Goal: Task Accomplishment & Management: Manage account settings

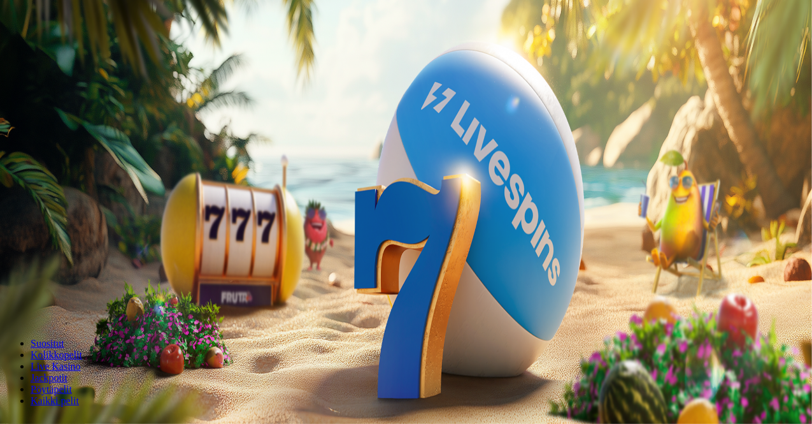
click at [96, 267] on input "***" at bounding box center [50, 273] width 90 height 13
type input "***"
drag, startPoint x: 490, startPoint y: 130, endPoint x: 486, endPoint y: 139, distance: 10.5
click at [486, 139] on form "200 Ilmaiskierrosta €50 €150 €250 *** € € Talleta ja pelaa 200 kierrätysvapaata…" at bounding box center [406, 223] width 802 height 183
click at [67, 304] on span "Talleta ja pelaa" at bounding box center [38, 309] width 57 height 10
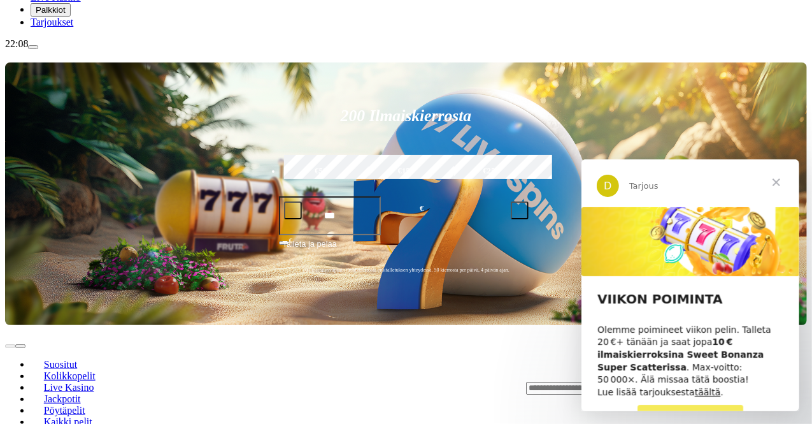
click at [777, 173] on span "Sulje" at bounding box center [776, 182] width 46 height 46
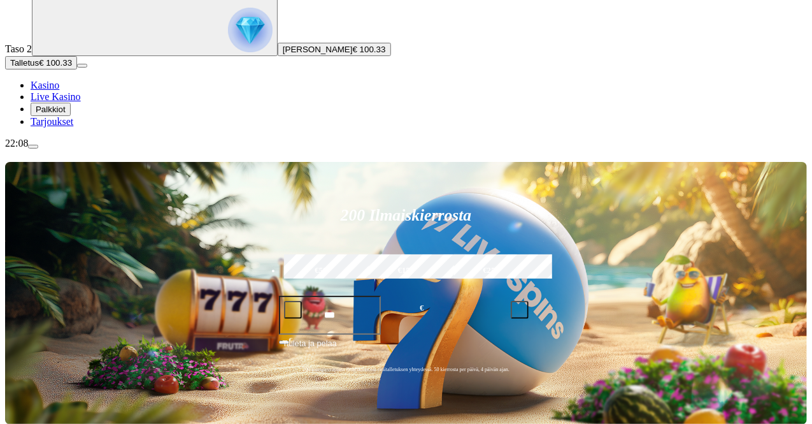
scroll to position [96, 0]
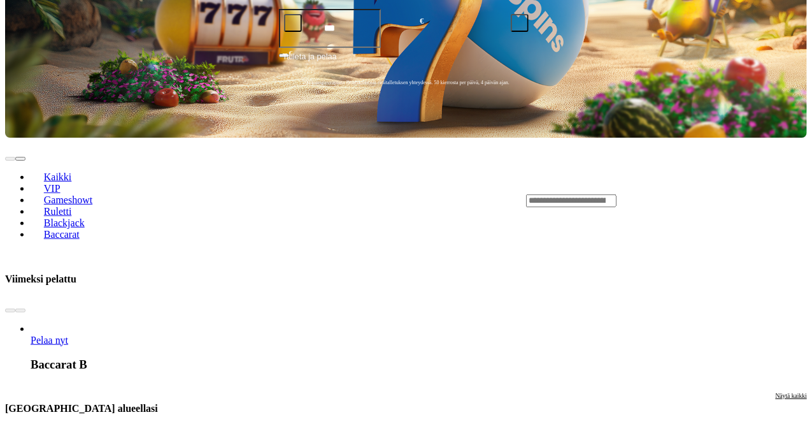
scroll to position [408, 0]
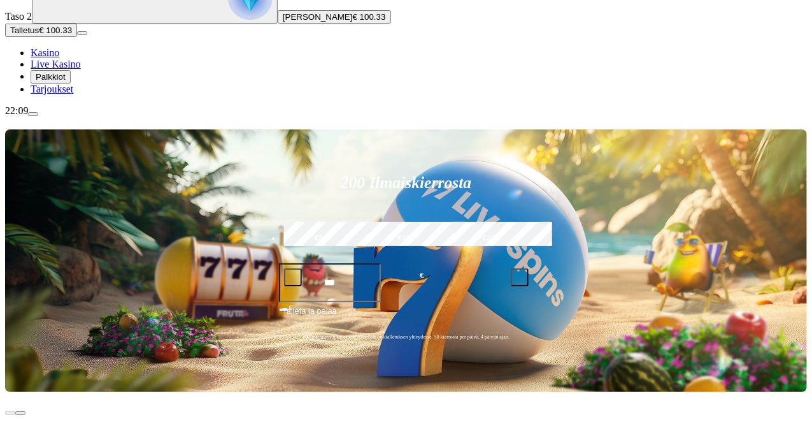
scroll to position [130, 0]
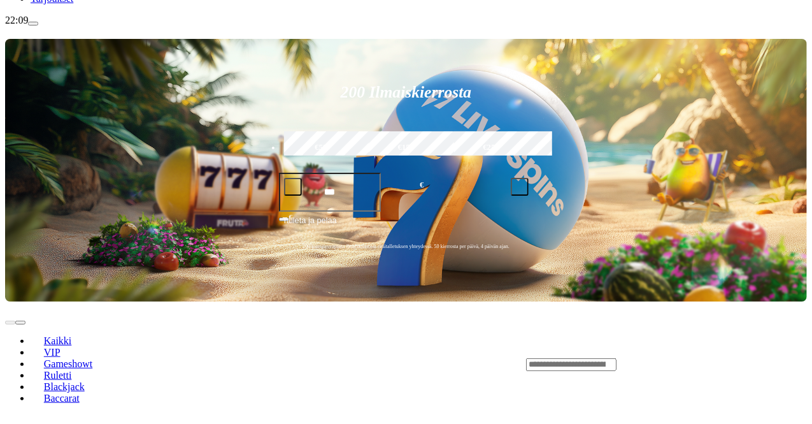
scroll to position [220, 0]
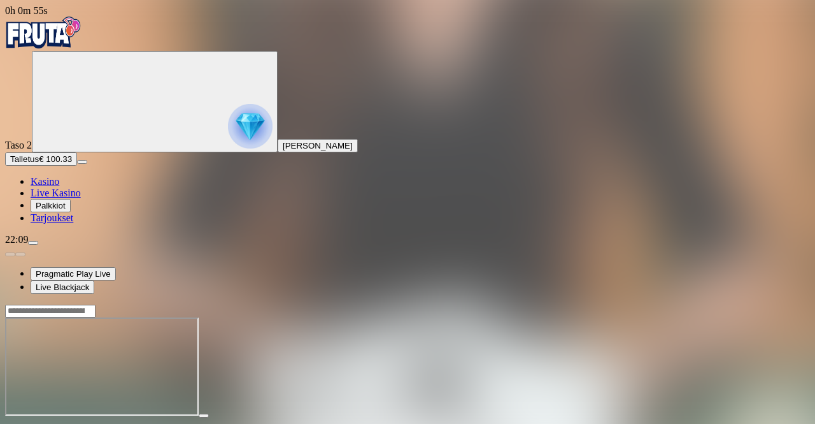
click at [31, 423] on span "fullscreen icon" at bounding box center [31, 427] width 0 height 0
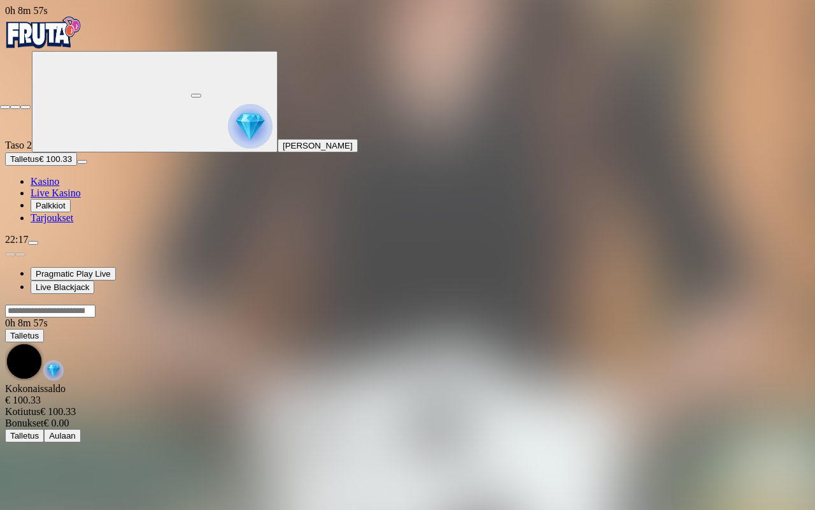
click at [5, 107] on span "close icon" at bounding box center [5, 107] width 0 height 0
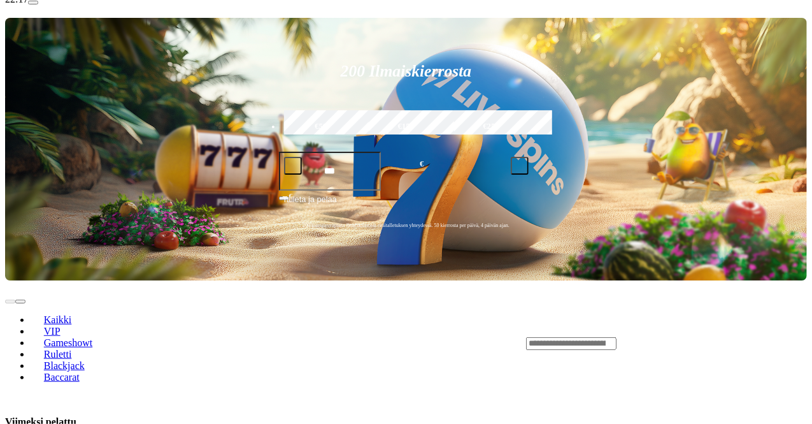
scroll to position [255, 0]
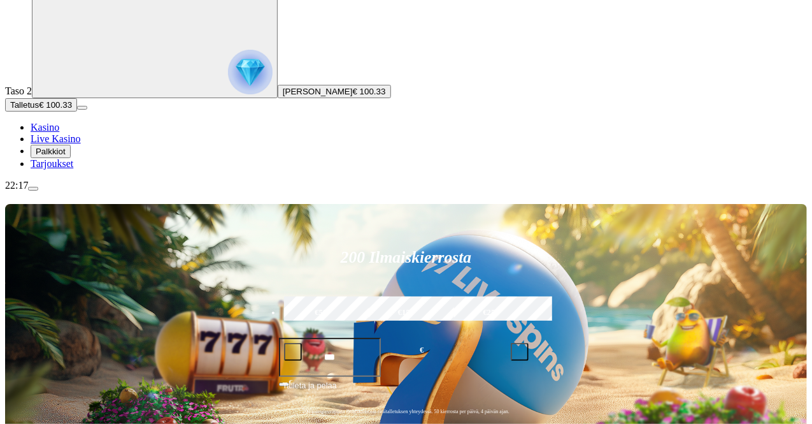
scroll to position [64, 0]
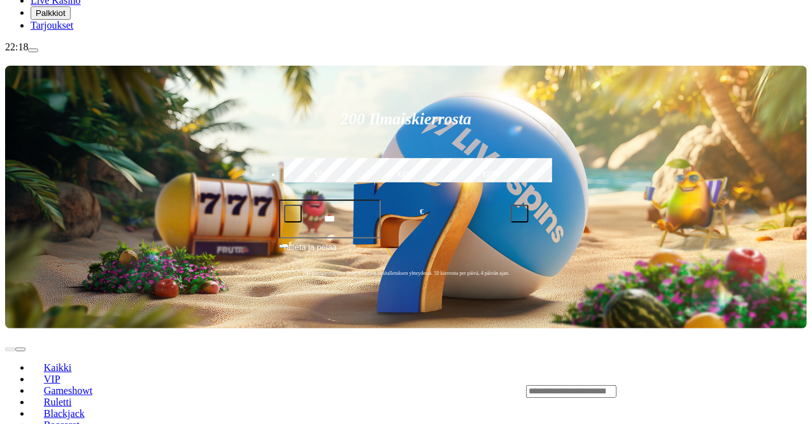
scroll to position [192, 0]
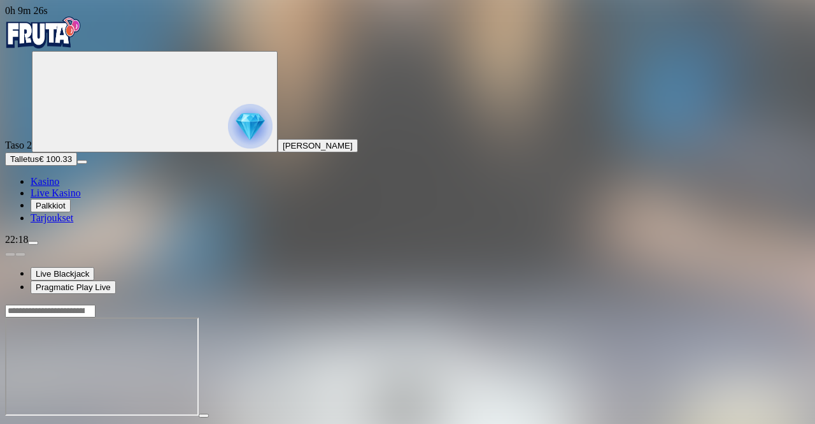
click at [10, 423] on span "close icon" at bounding box center [10, 427] width 0 height 0
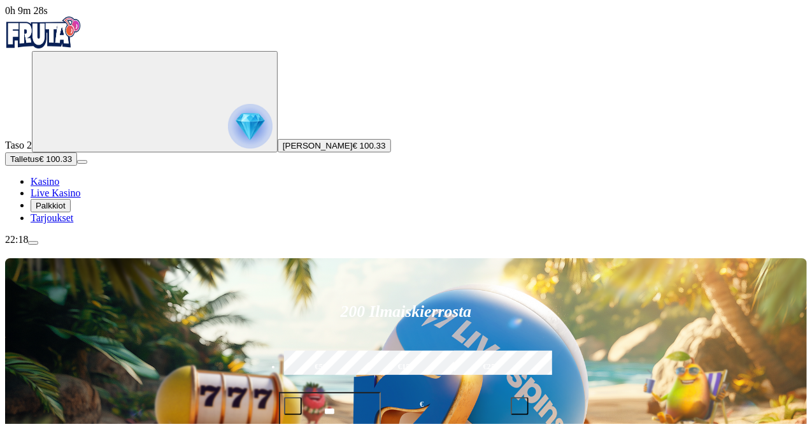
drag, startPoint x: 524, startPoint y: 221, endPoint x: 501, endPoint y: 226, distance: 22.9
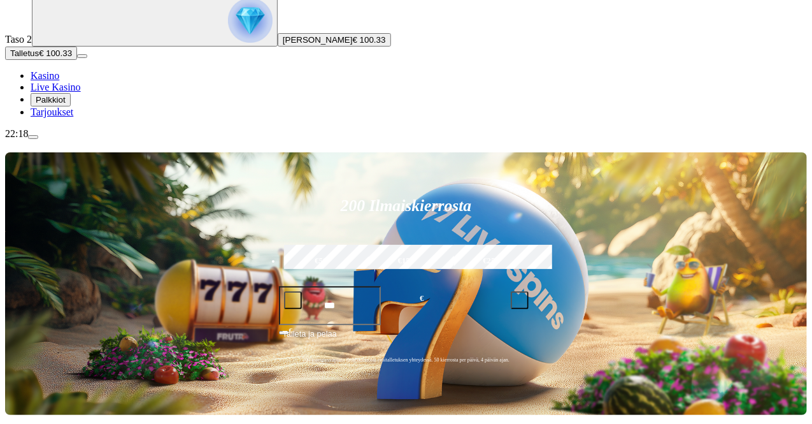
scroll to position [108, 0]
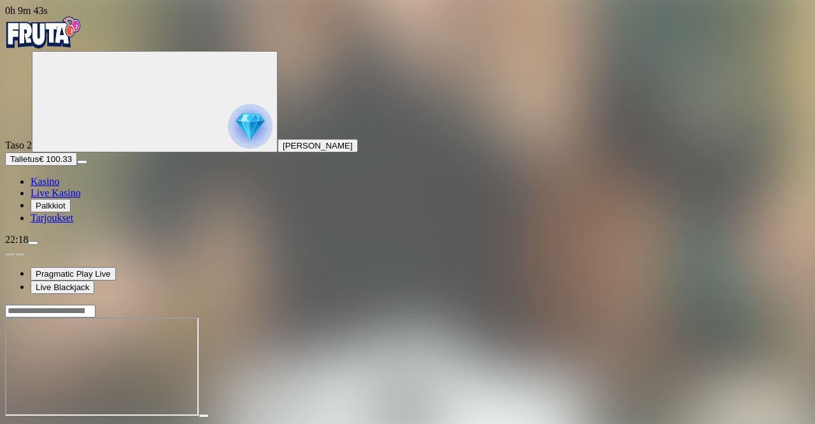
click at [10, 423] on span "close icon" at bounding box center [10, 427] width 0 height 0
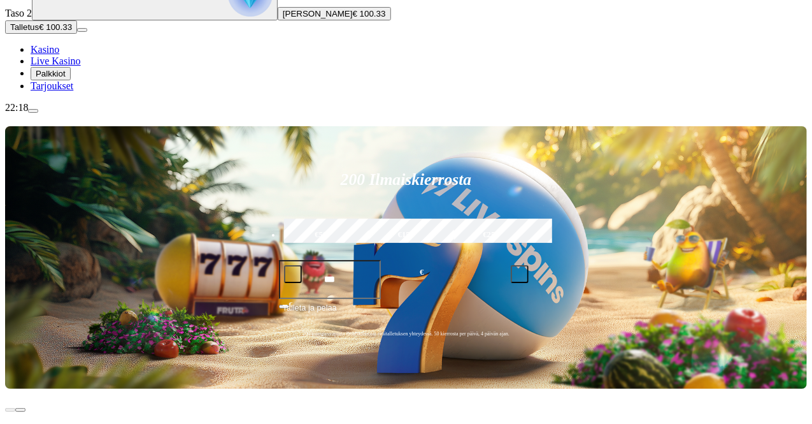
scroll to position [124, 0]
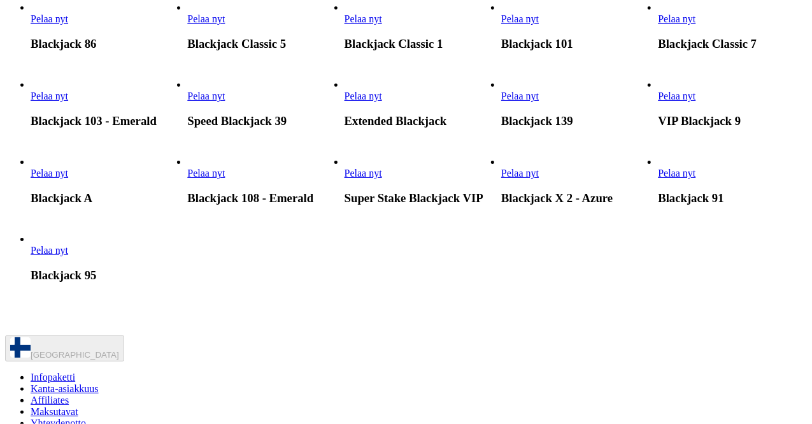
scroll to position [952, 0]
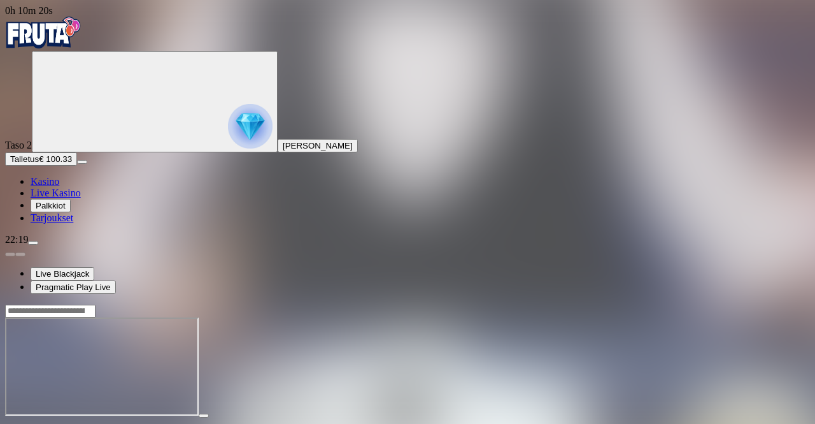
click at [10, 423] on span "close icon" at bounding box center [10, 427] width 0 height 0
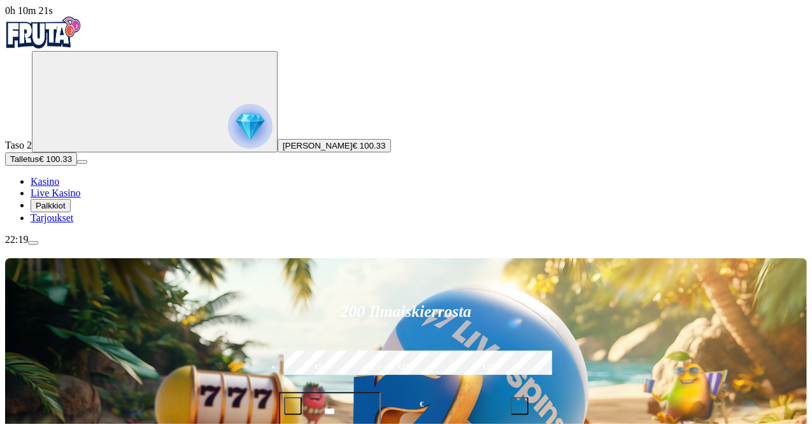
scroll to position [48, 0]
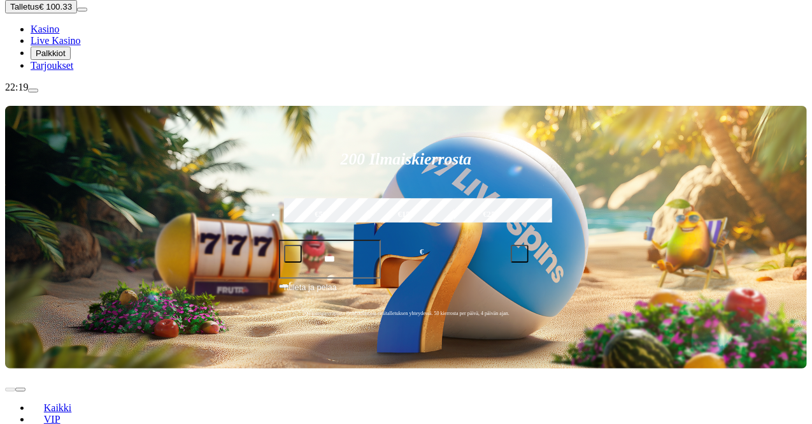
scroll to position [155, 0]
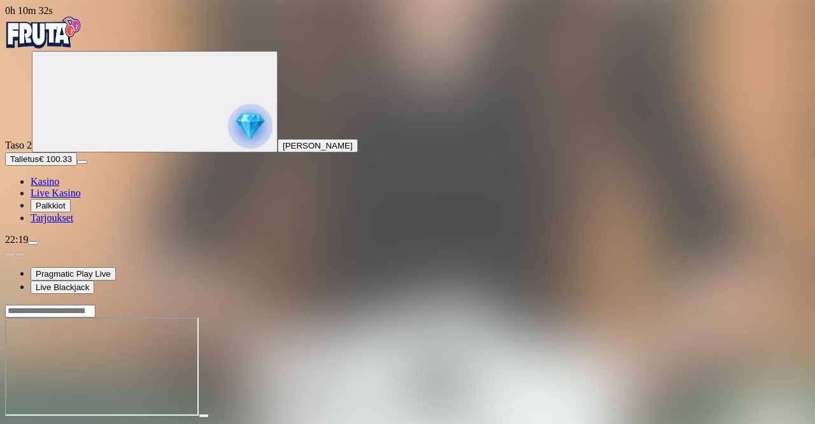
click at [36, 423] on button "button" at bounding box center [30, 427] width 10 height 4
click at [10, 423] on span "close icon" at bounding box center [10, 427] width 0 height 0
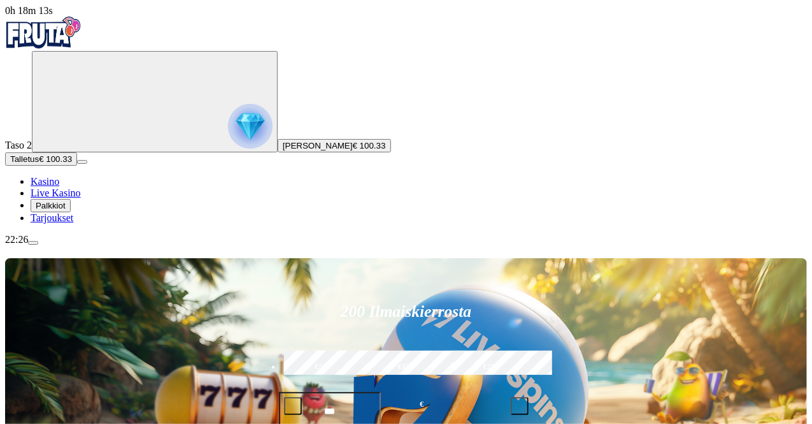
click at [70, 35] on img "Primary" at bounding box center [43, 33] width 76 height 32
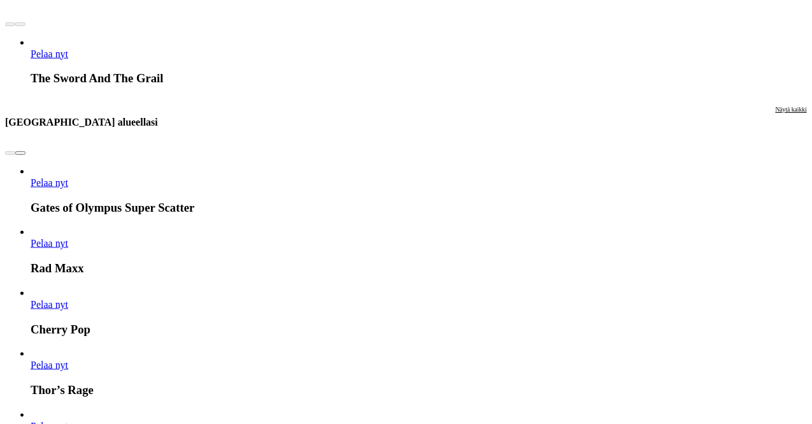
scroll to position [669, 0]
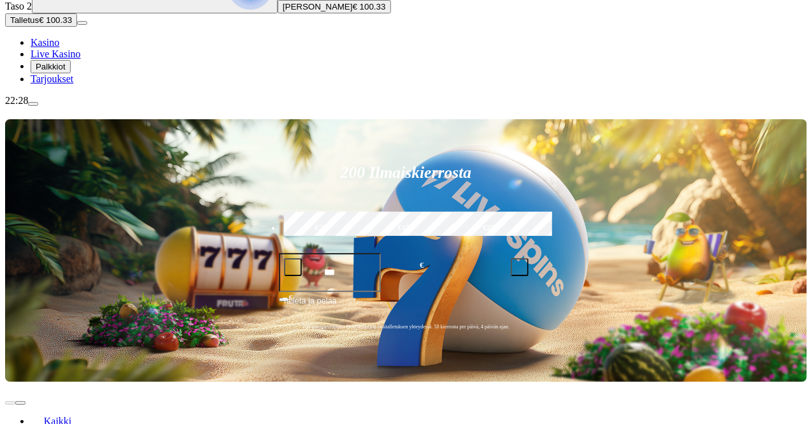
scroll to position [123, 0]
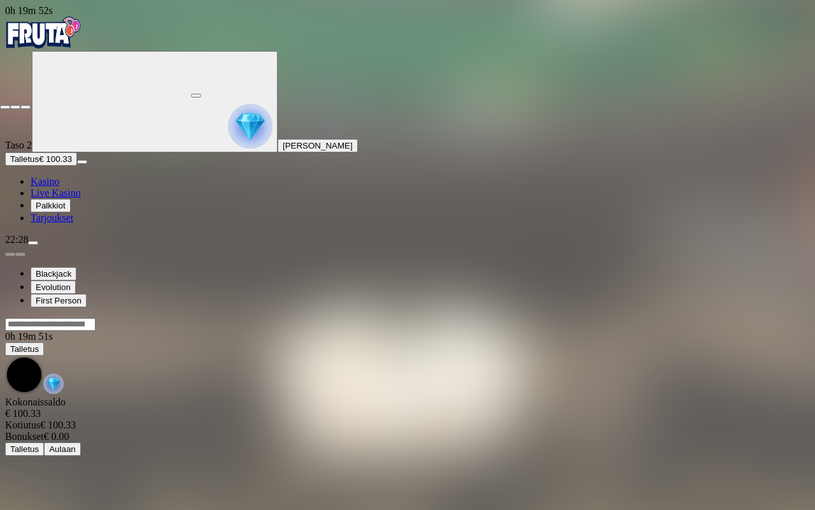
click at [5, 107] on span "close icon" at bounding box center [5, 107] width 0 height 0
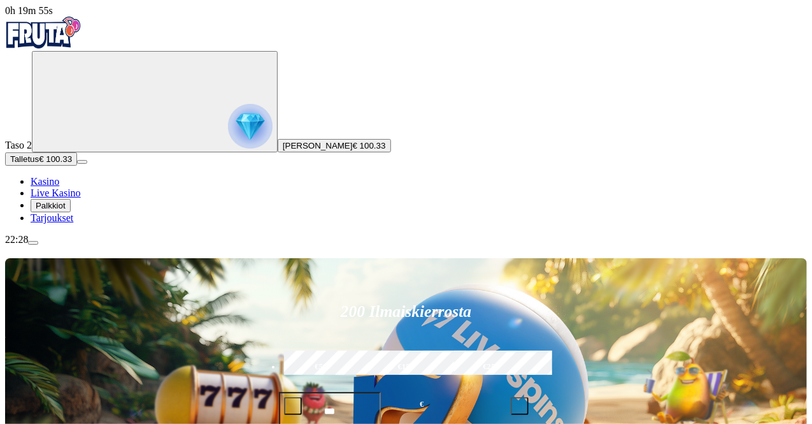
click at [38, 245] on button "menu" at bounding box center [33, 243] width 10 height 4
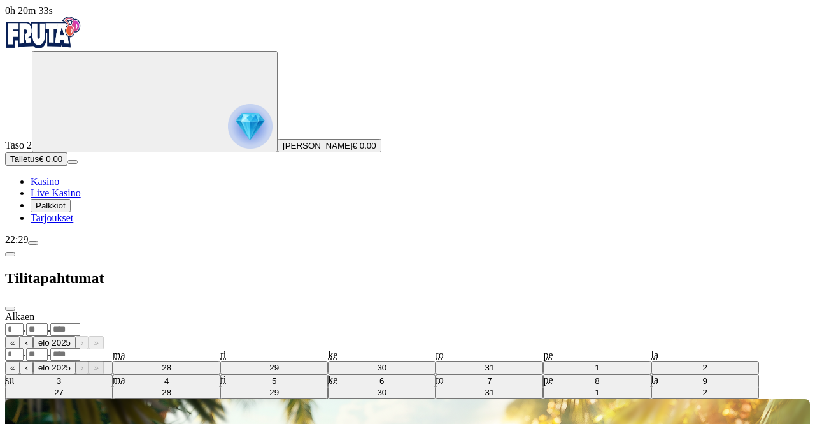
click at [307, 311] on div "Alkaen . . « ‹ elo 2025 › » su ma ti ke to pe la 27 28 29 30 31 1 2 3 4 5 6 7 8…" at bounding box center [407, 323] width 805 height 25
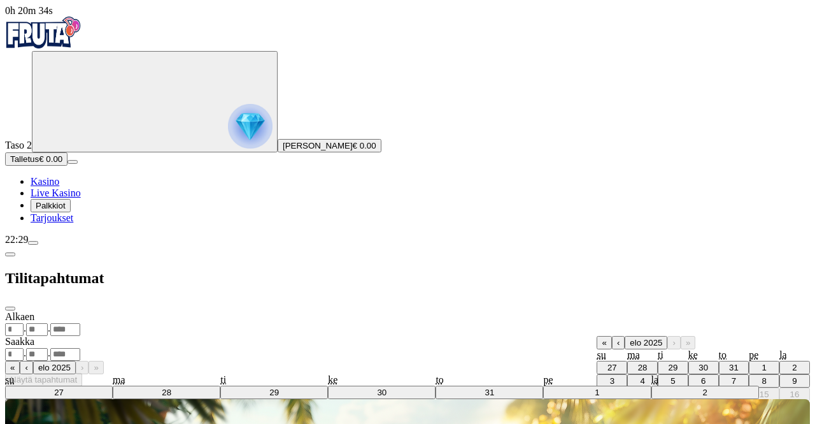
click at [668, 389] on abbr "12" at bounding box center [673, 394] width 10 height 10
type input "**"
type input "*"
type input "****"
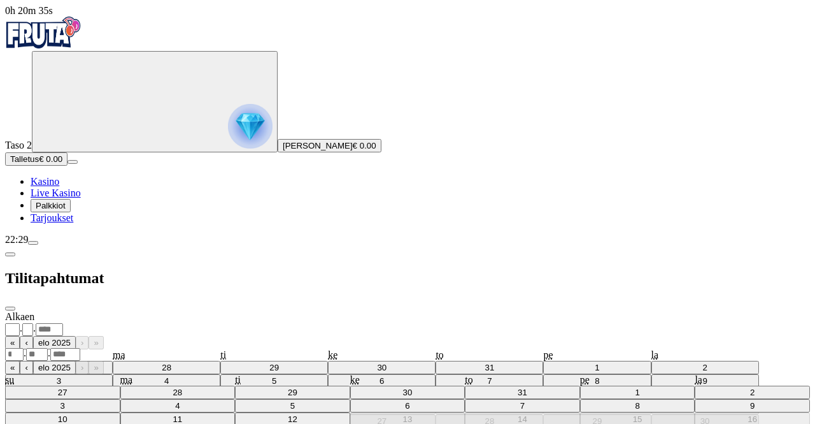
click at [280, 336] on div "Saakka . . « ‹ elo 2025 › » su ma ti ke to pe la 27 28 29 30 31 1 2 3 4 5 6 7 8…" at bounding box center [407, 401] width 805 height 130
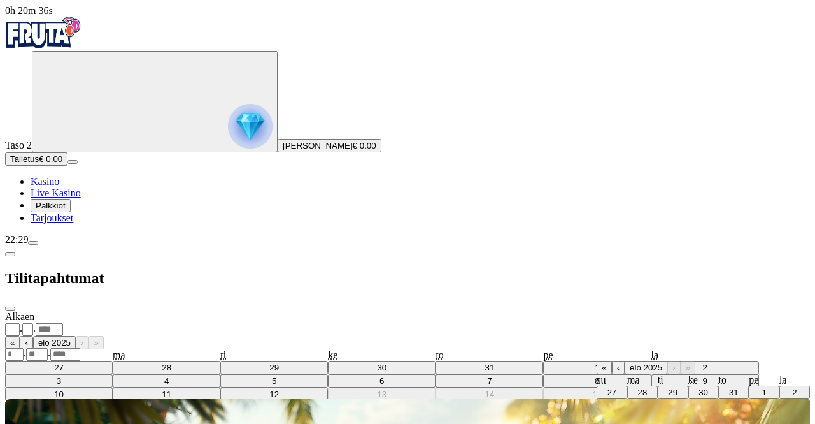
click at [668, 414] on abbr "12" at bounding box center [673, 419] width 10 height 10
type input "**"
type input "*"
type input "****"
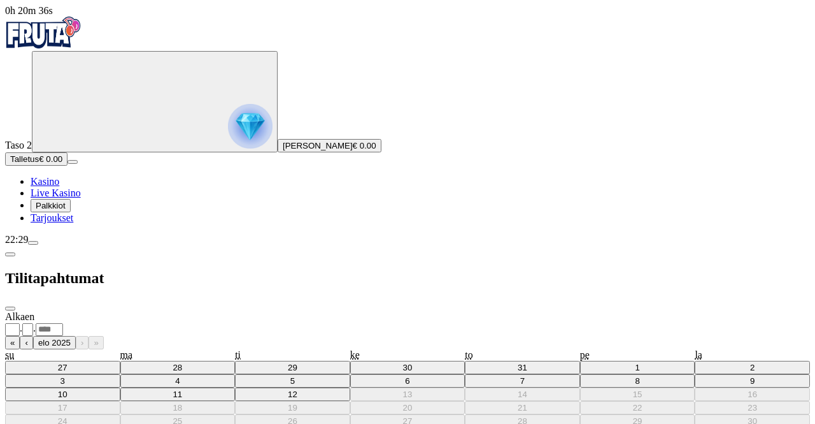
copy h5 "2025081229922773"
